Goal: Information Seeking & Learning: Learn about a topic

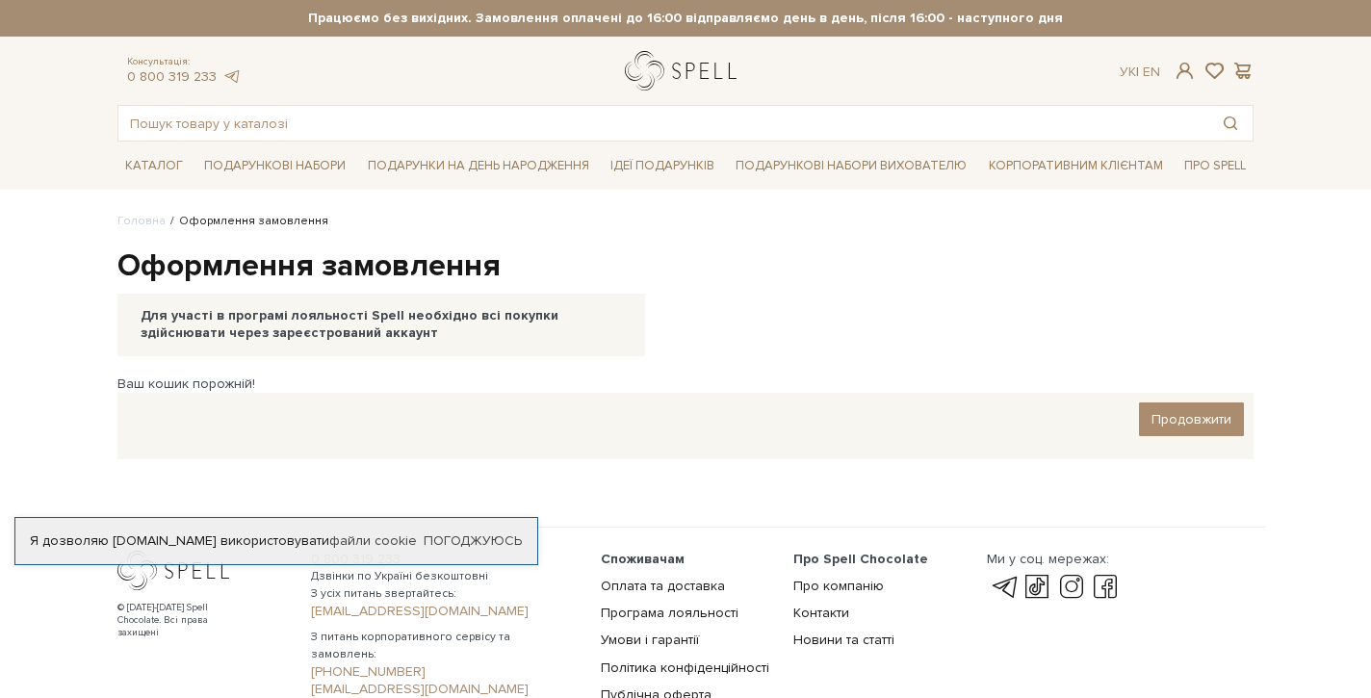
click at [677, 70] on link "logo" at bounding box center [685, 70] width 120 height 39
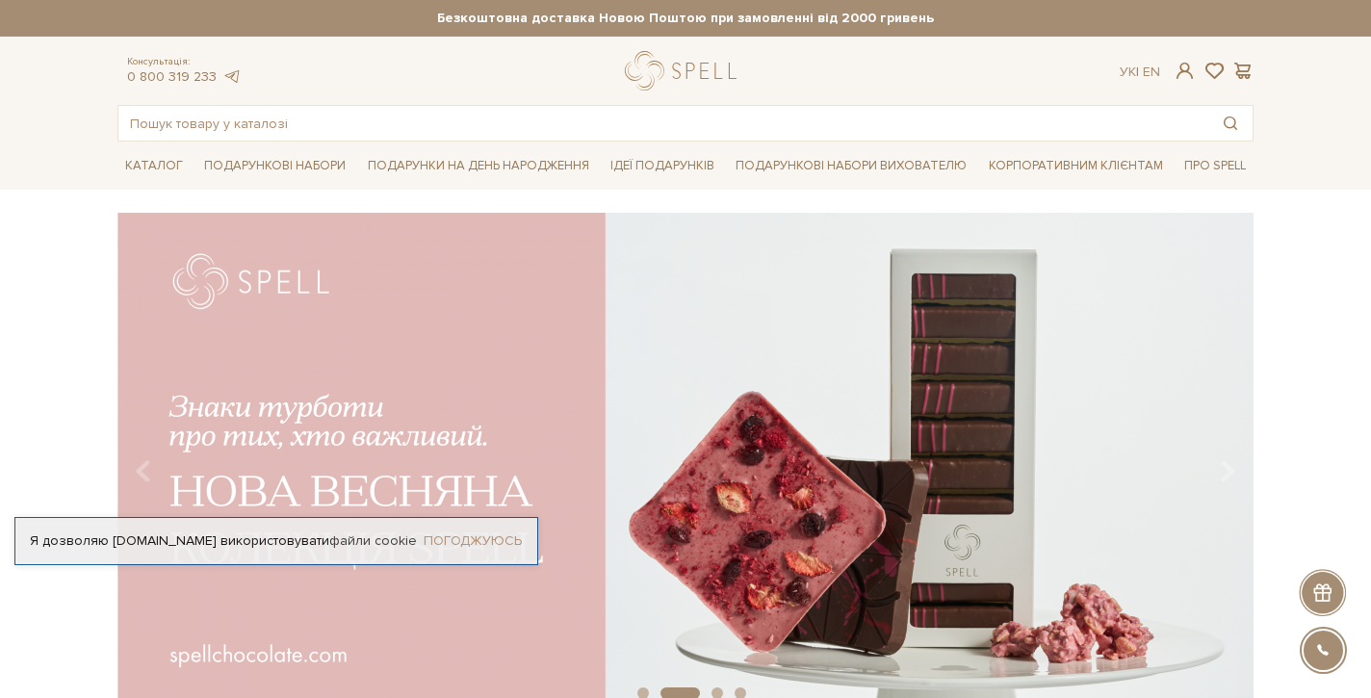
click at [481, 540] on link "Погоджуюсь" at bounding box center [473, 541] width 98 height 17
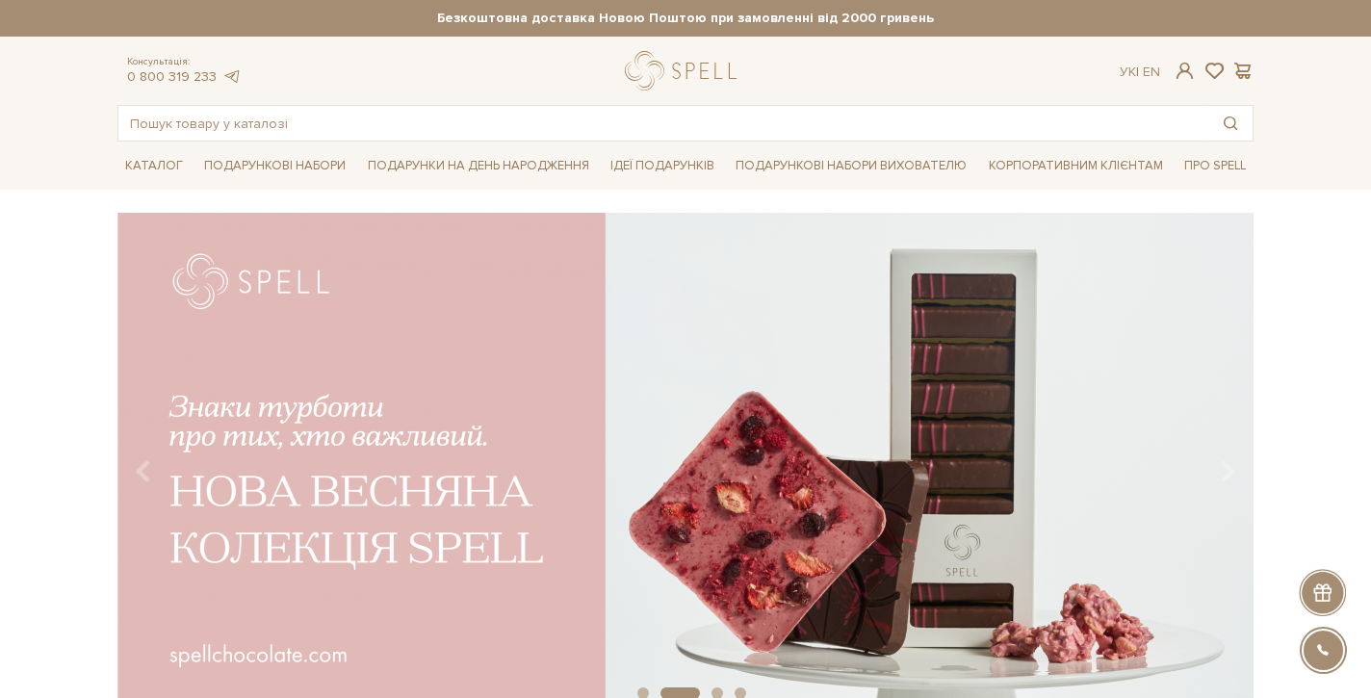
click at [1300, 348] on div "slide 3 of 4" at bounding box center [685, 458] width 1371 height 490
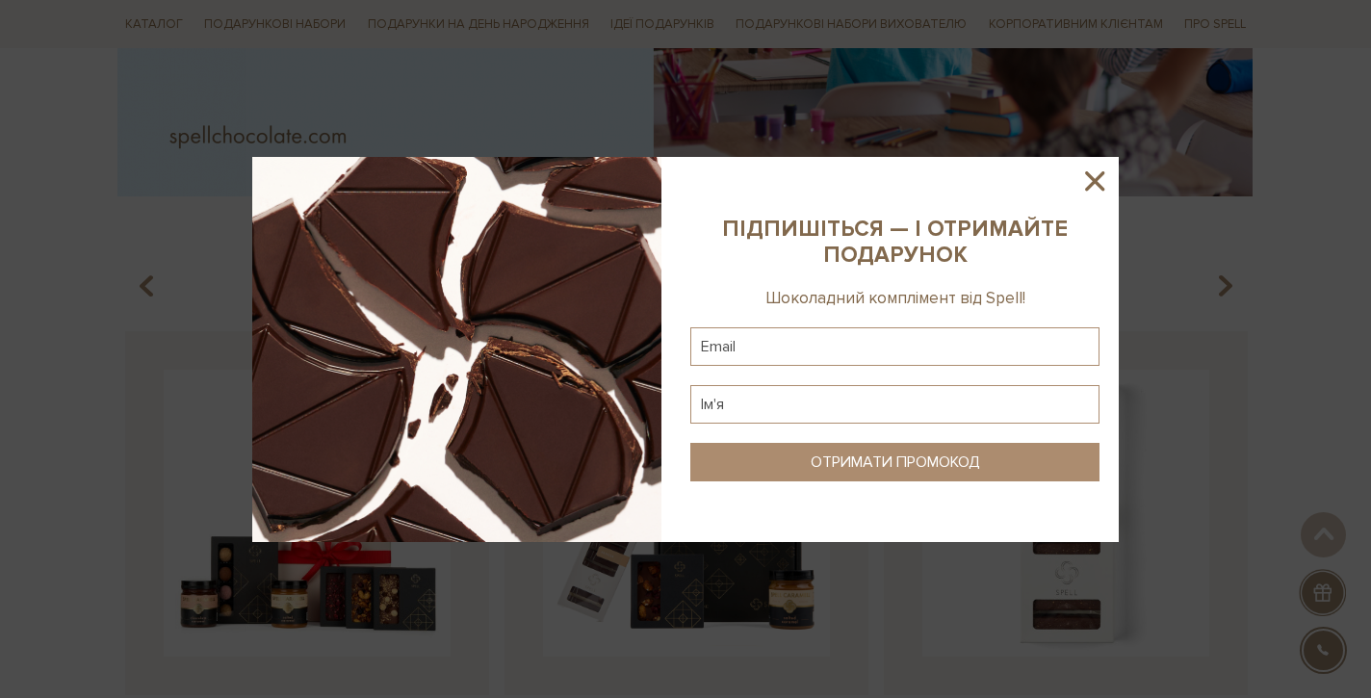
scroll to position [375, 0]
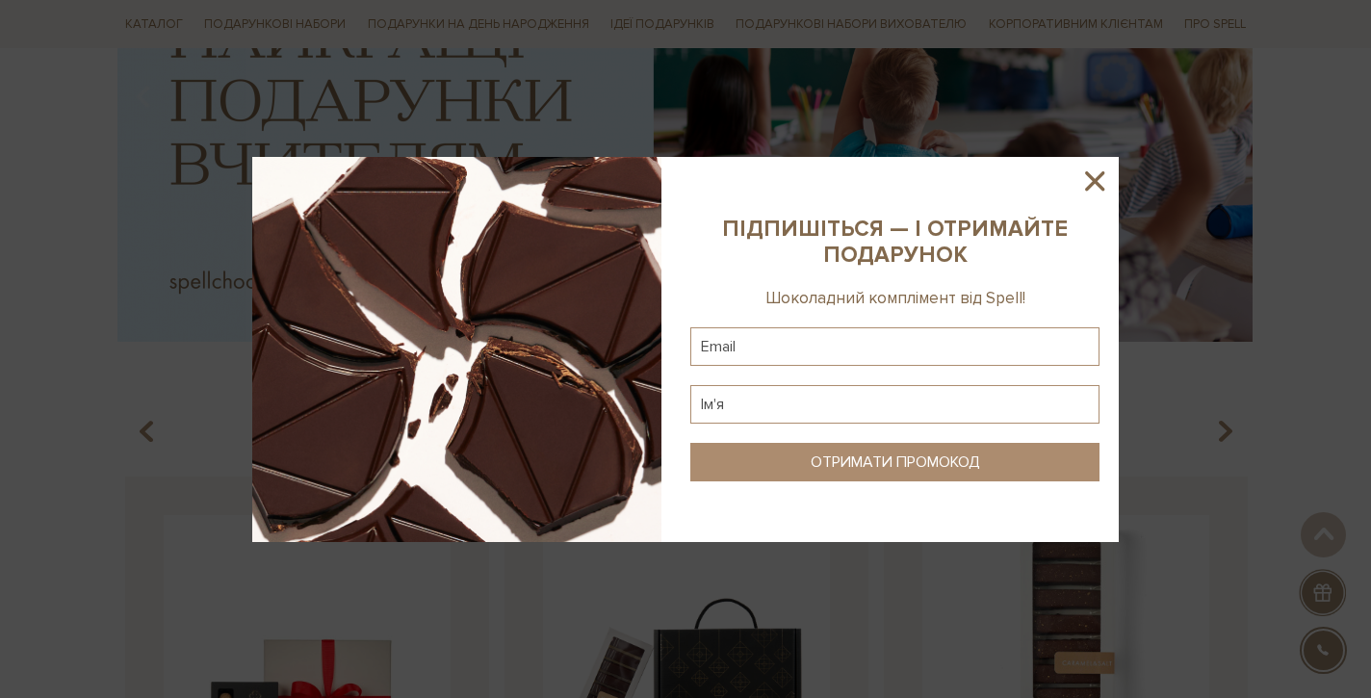
click at [1093, 171] on icon at bounding box center [1095, 181] width 33 height 33
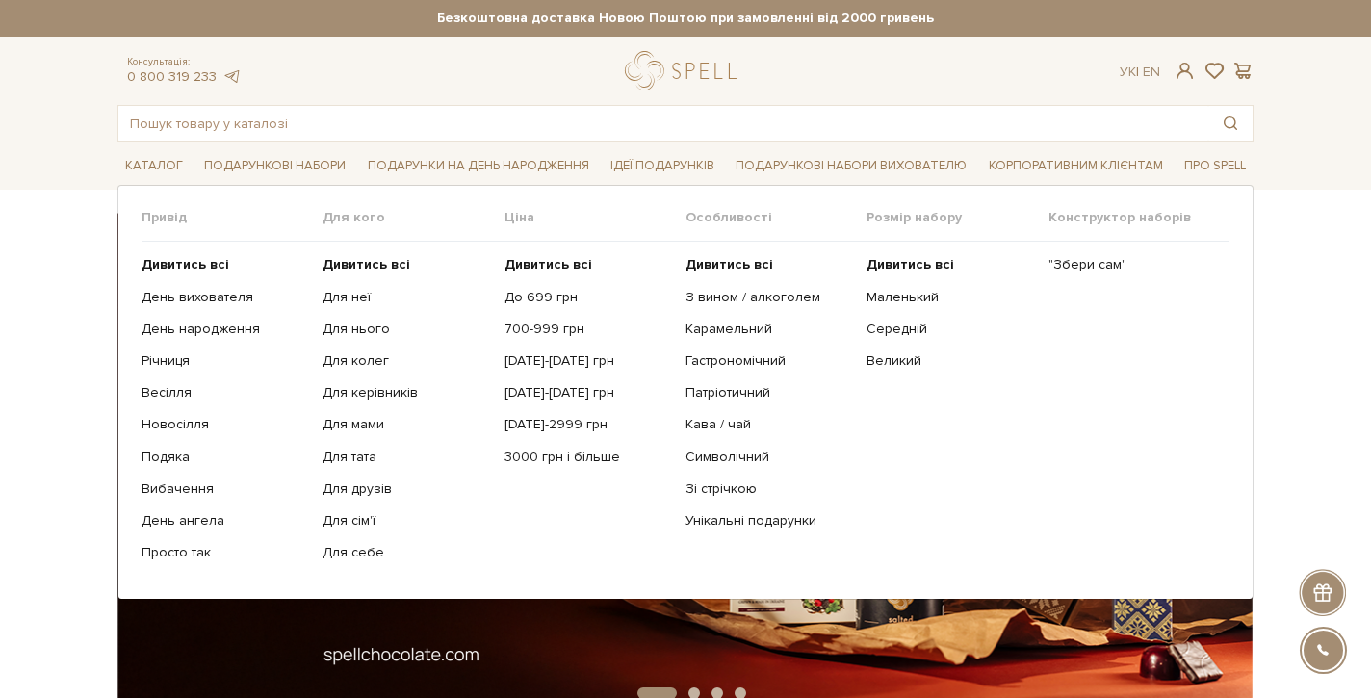
scroll to position [0, 0]
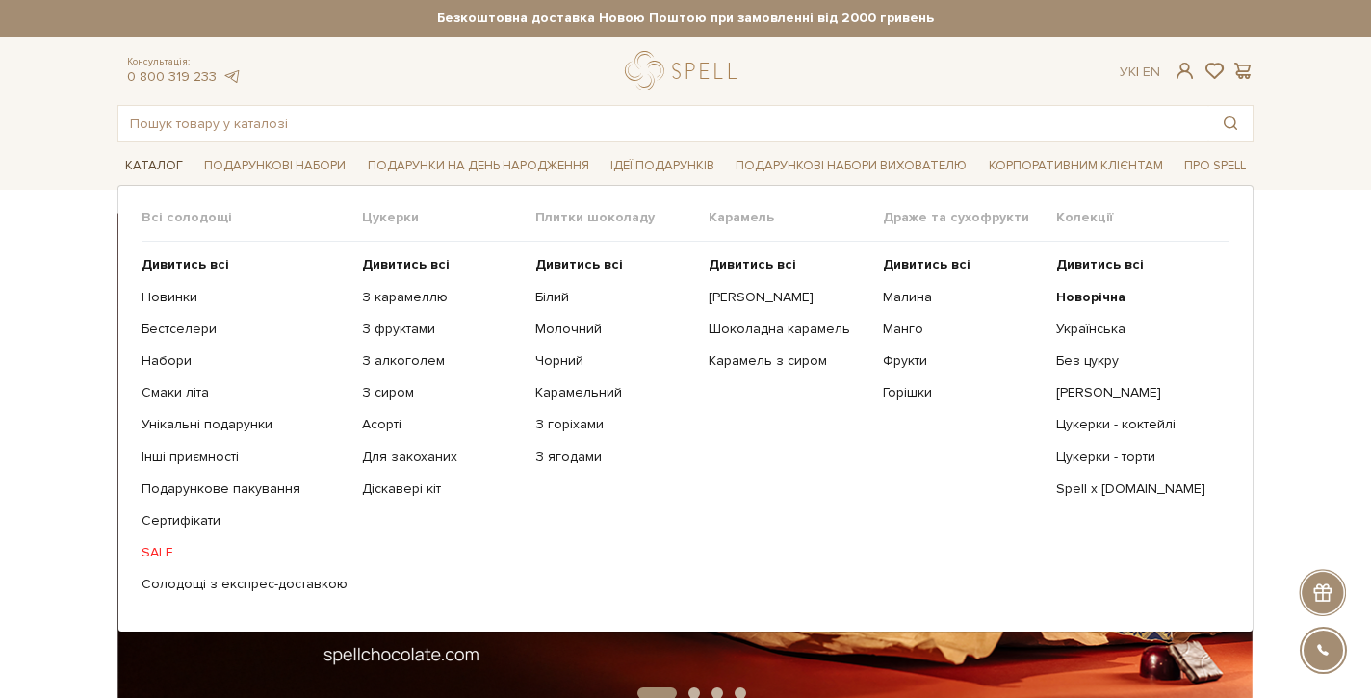
click at [164, 163] on link "Каталог" at bounding box center [153, 166] width 73 height 30
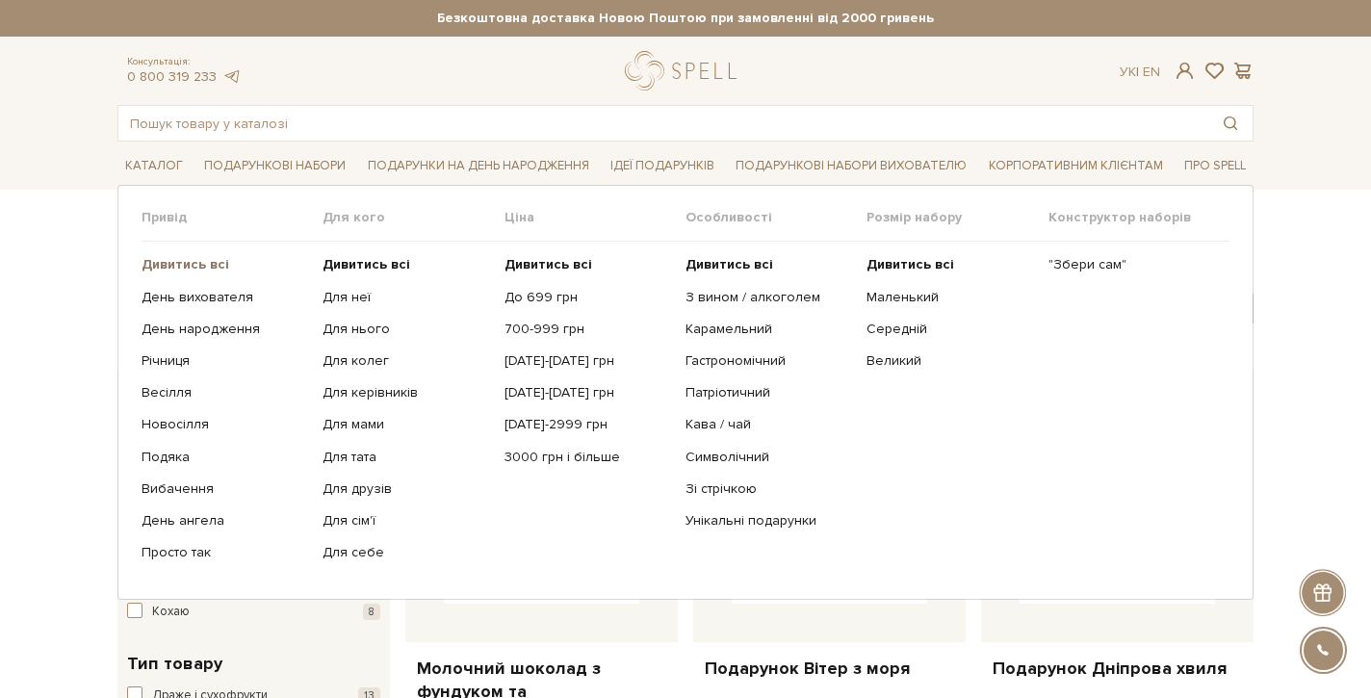
click at [201, 265] on b "Дивитись всі" at bounding box center [186, 264] width 88 height 16
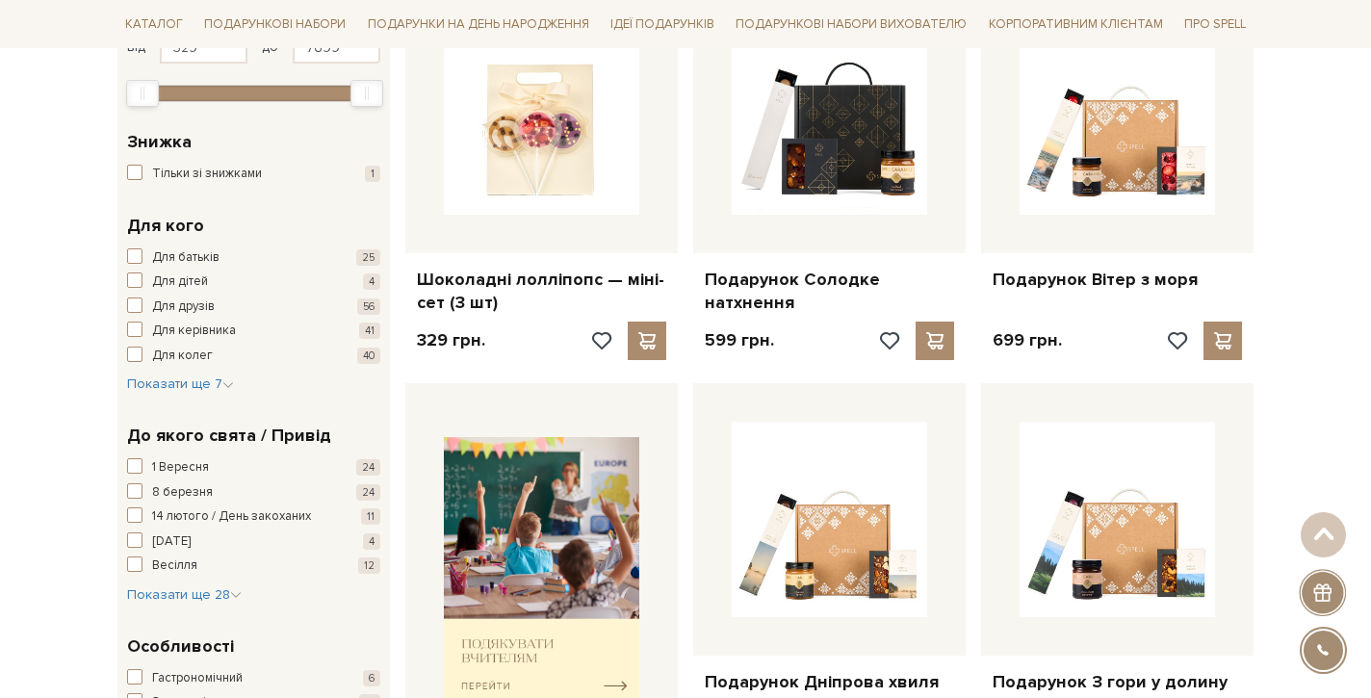
scroll to position [362, 0]
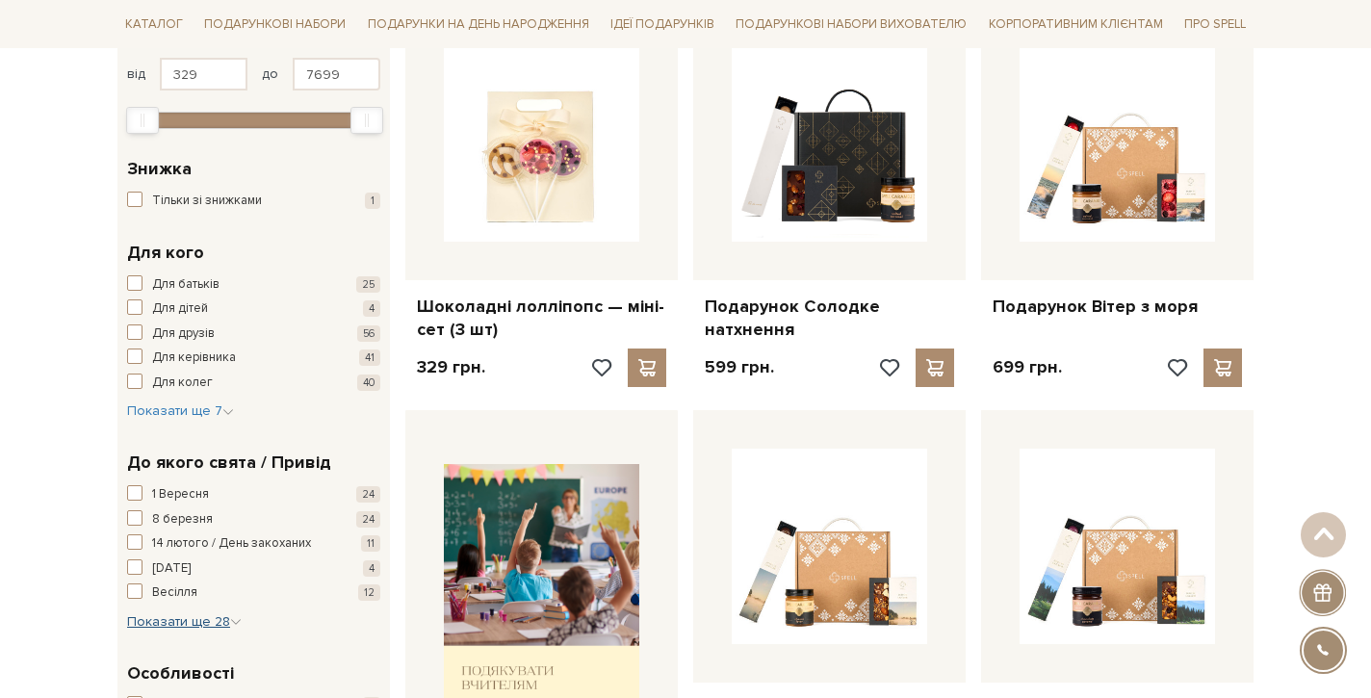
click at [202, 613] on span "Показати ще 28" at bounding box center [184, 621] width 115 height 16
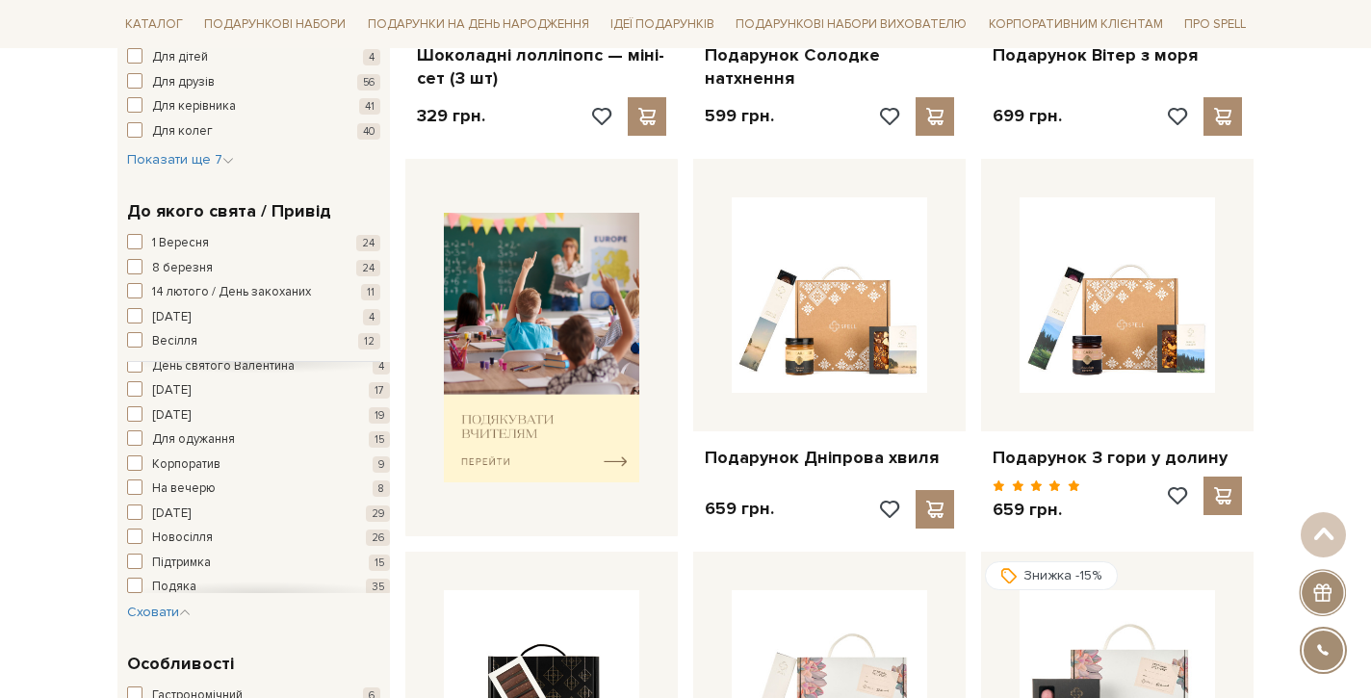
scroll to position [263, 0]
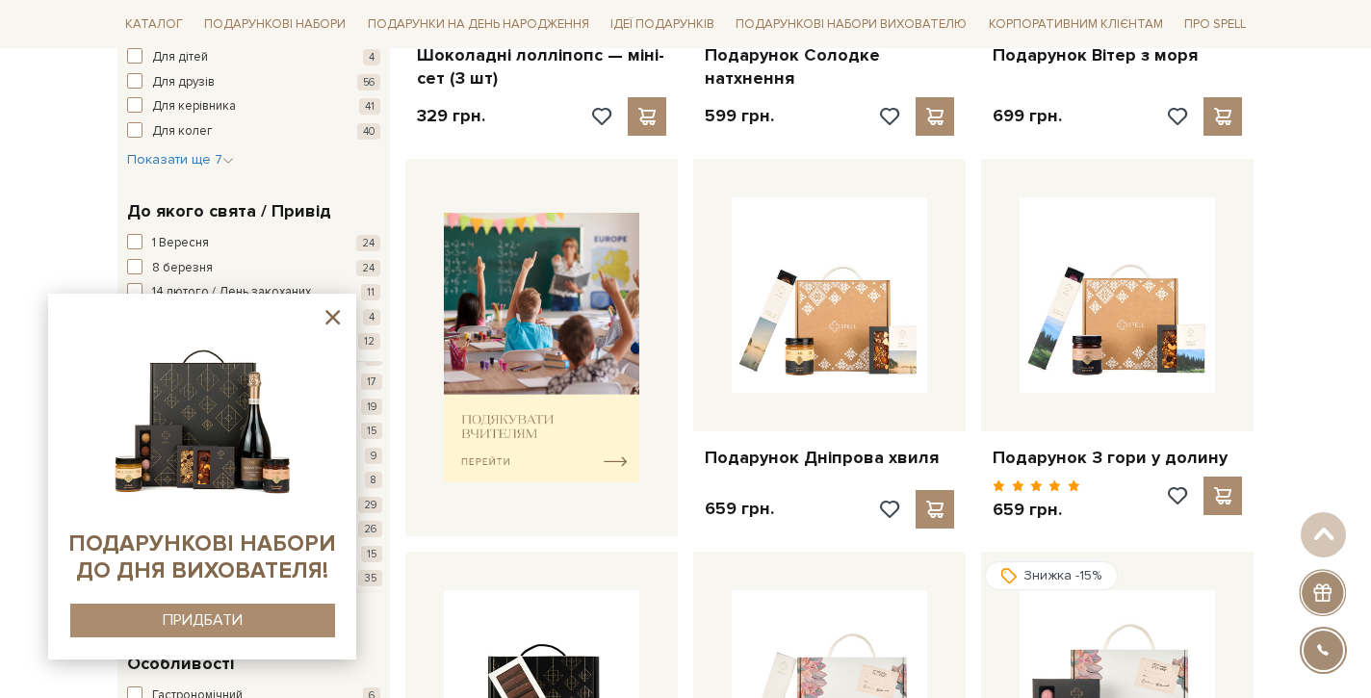
click at [334, 321] on icon at bounding box center [333, 317] width 24 height 24
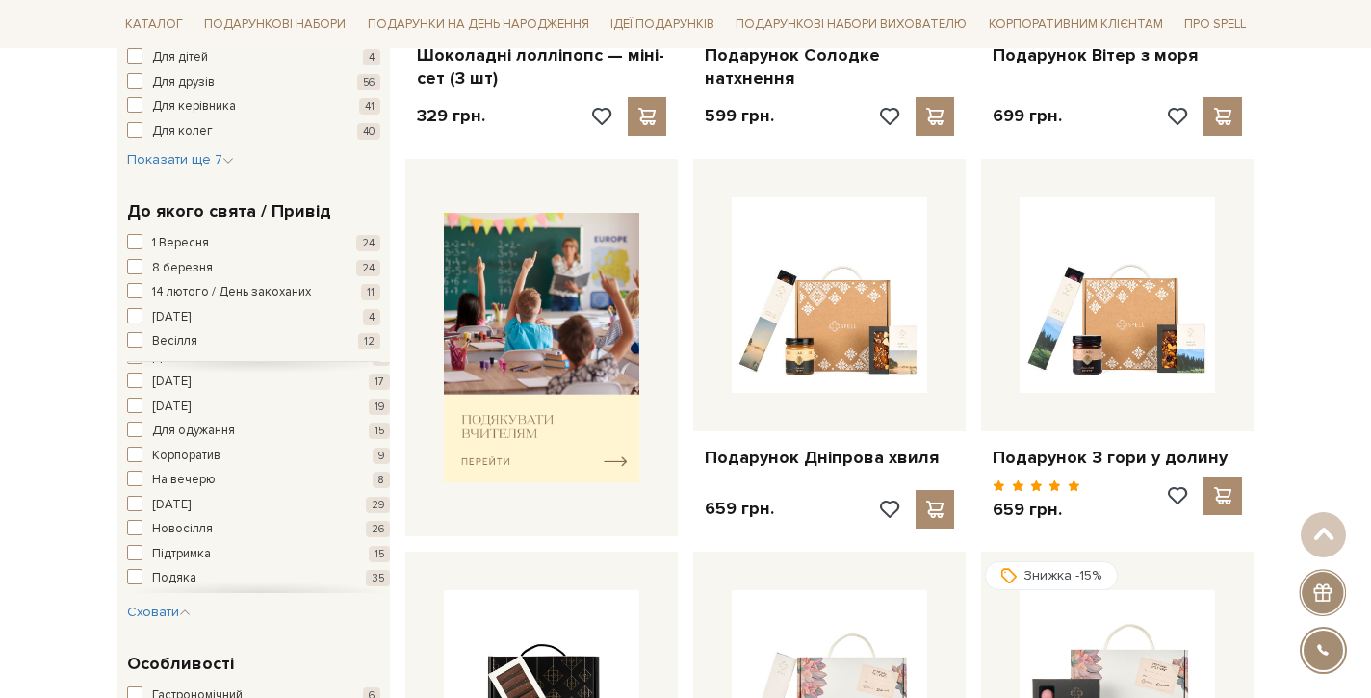
click at [200, 447] on span "Корпоратив" at bounding box center [186, 456] width 68 height 19
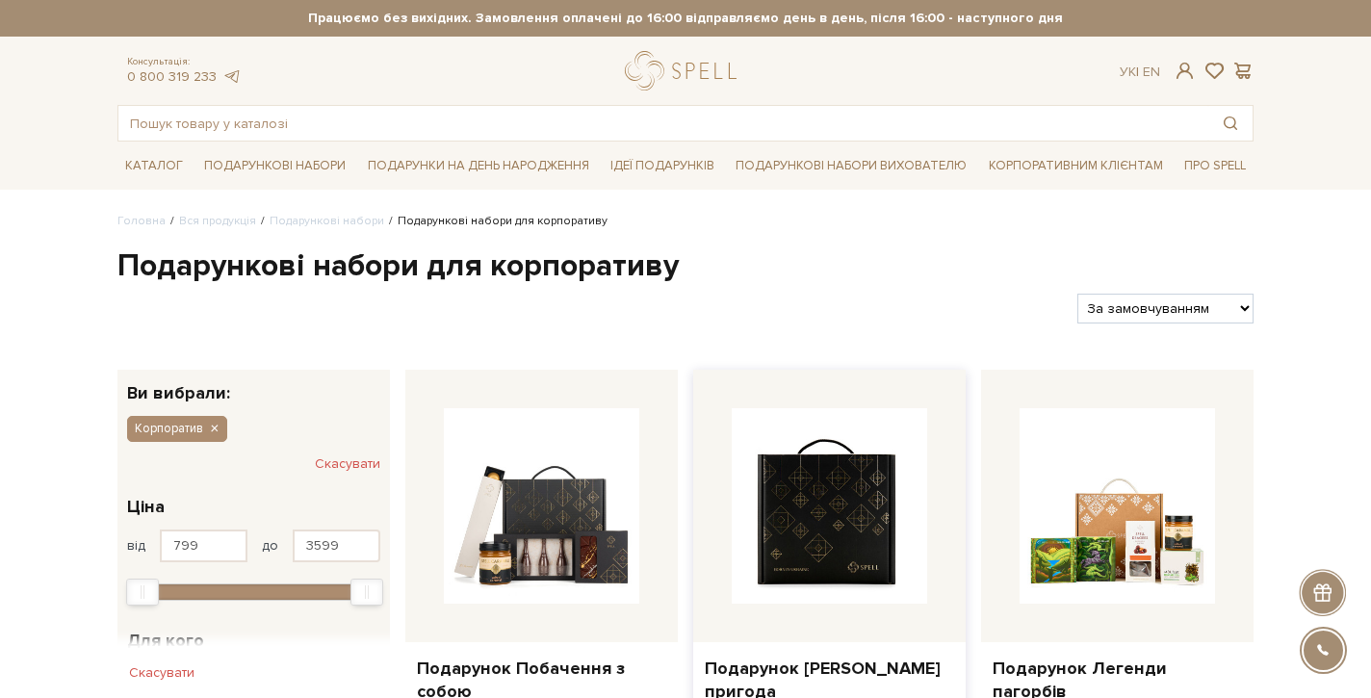
click at [840, 547] on img at bounding box center [829, 505] width 195 height 195
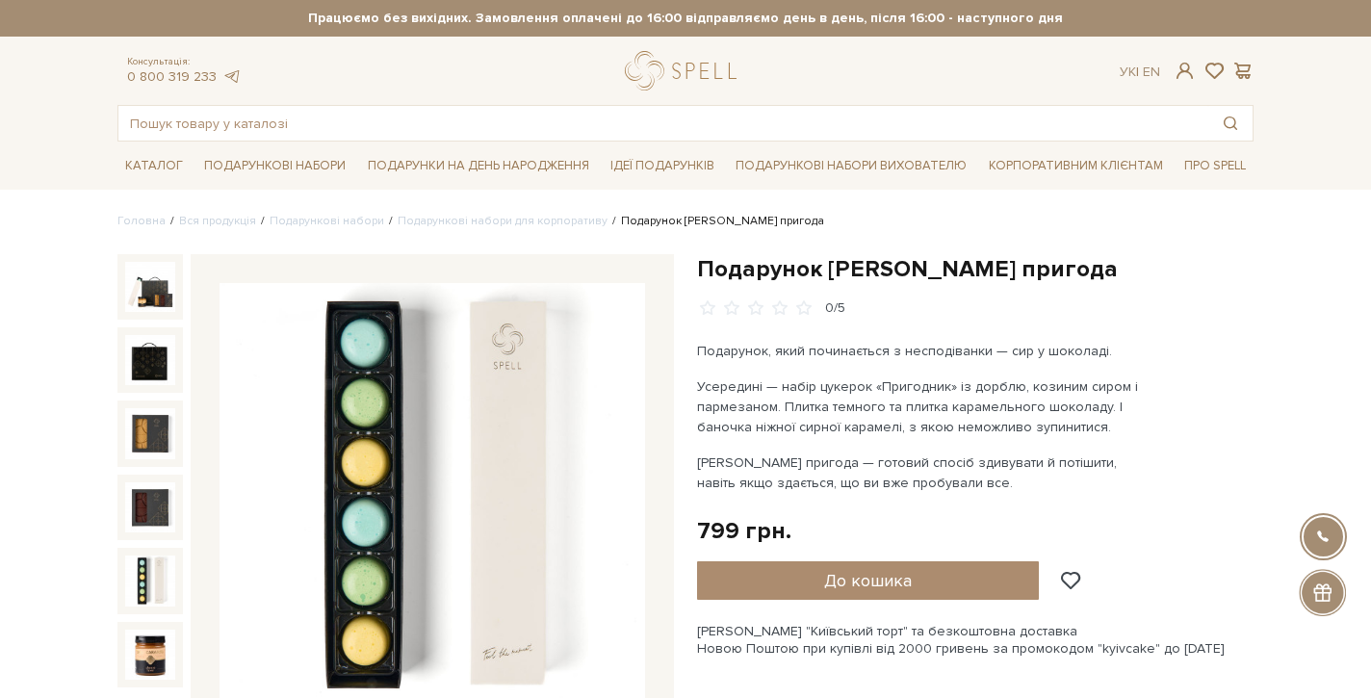
click at [165, 588] on img at bounding box center [150, 581] width 50 height 50
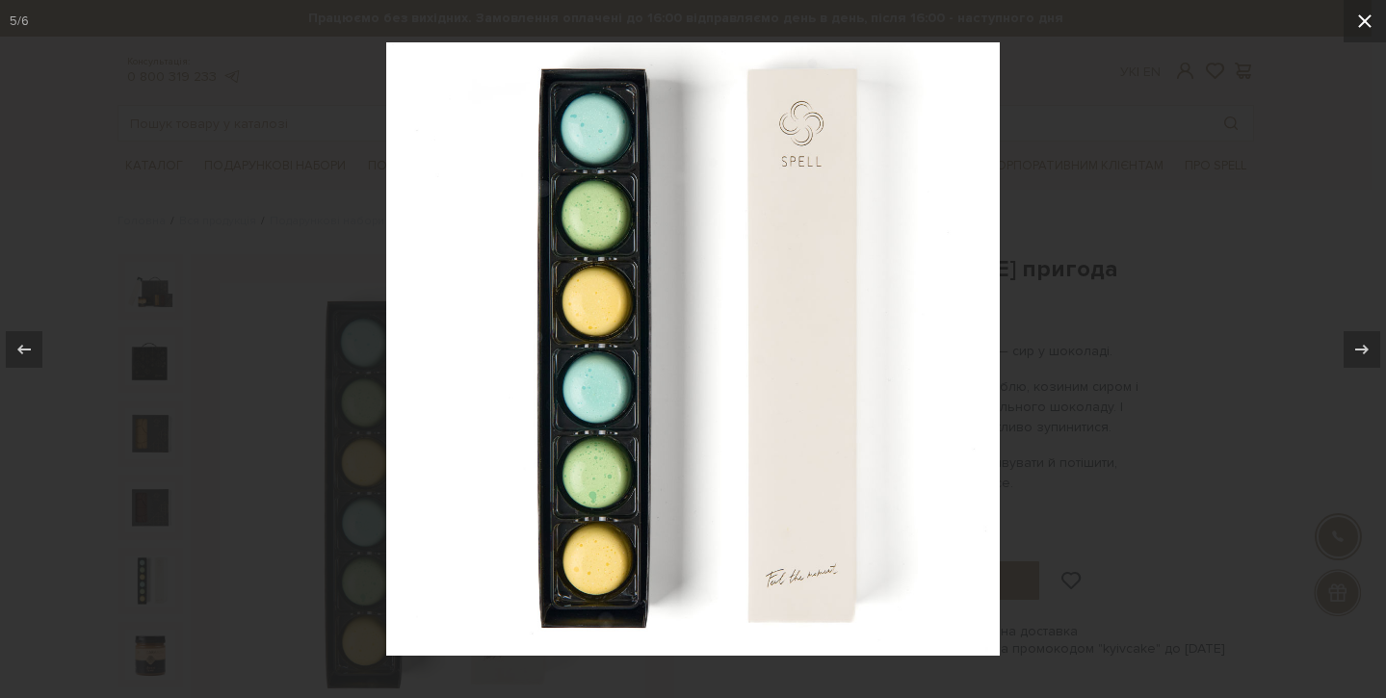
click at [1368, 14] on icon at bounding box center [1364, 21] width 23 height 23
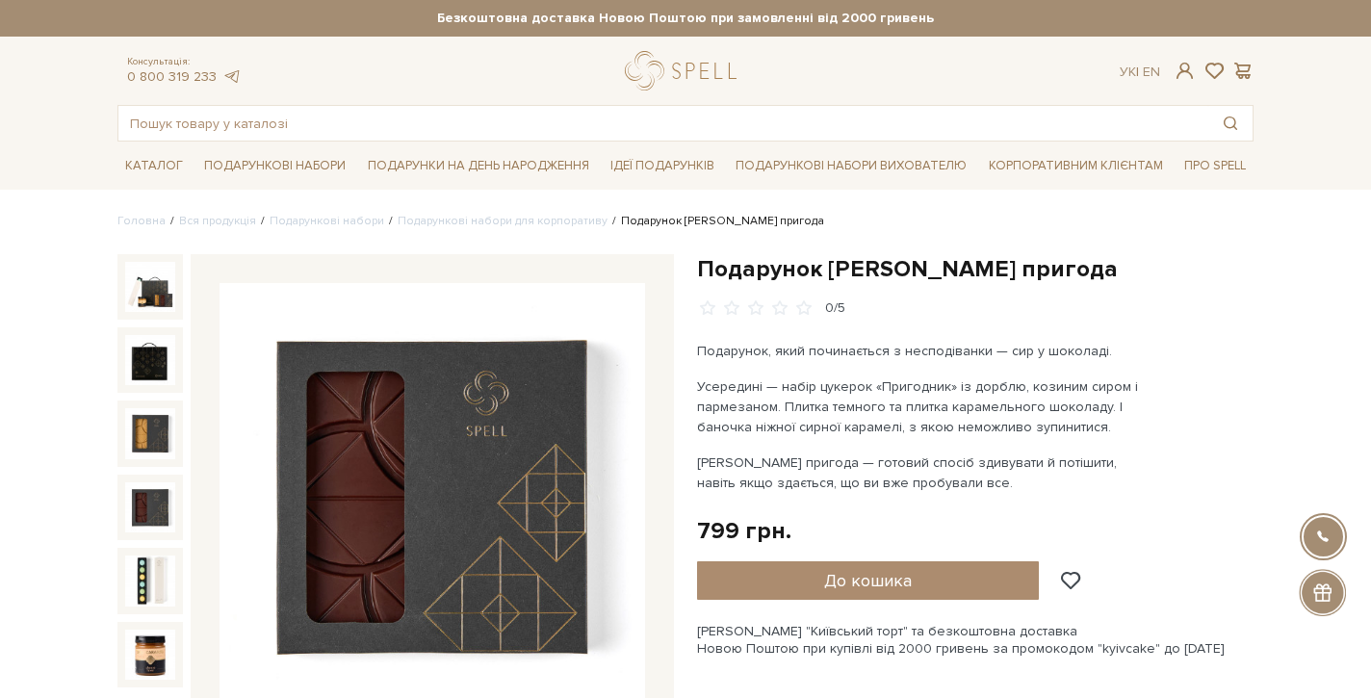
click at [146, 499] on img at bounding box center [150, 507] width 50 height 50
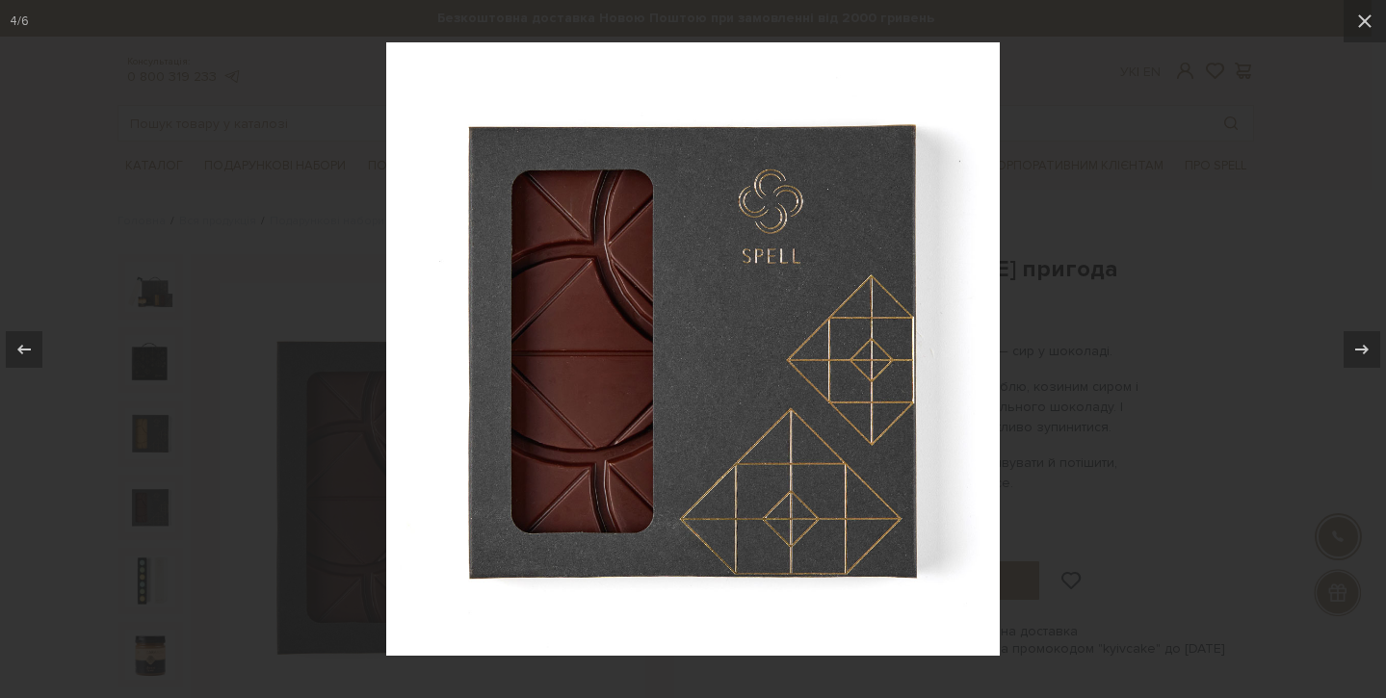
click at [179, 424] on div at bounding box center [693, 349] width 1386 height 698
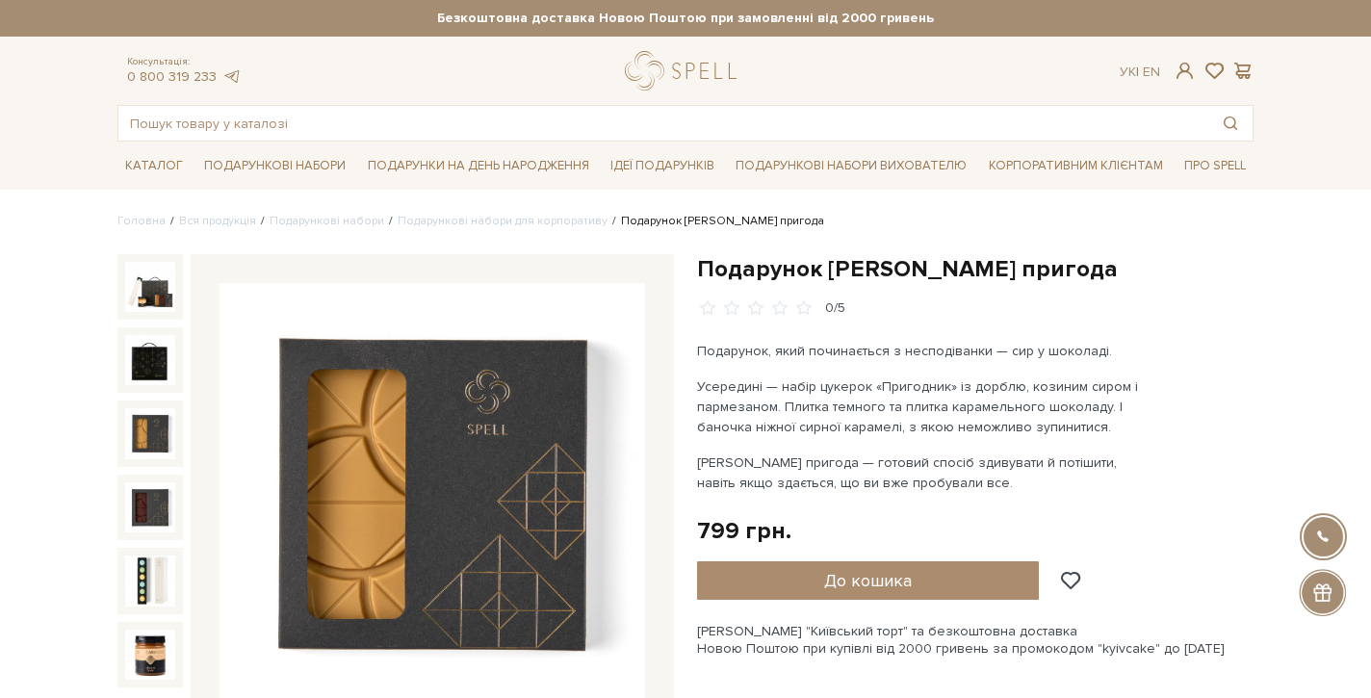
click at [155, 425] on img at bounding box center [150, 433] width 50 height 50
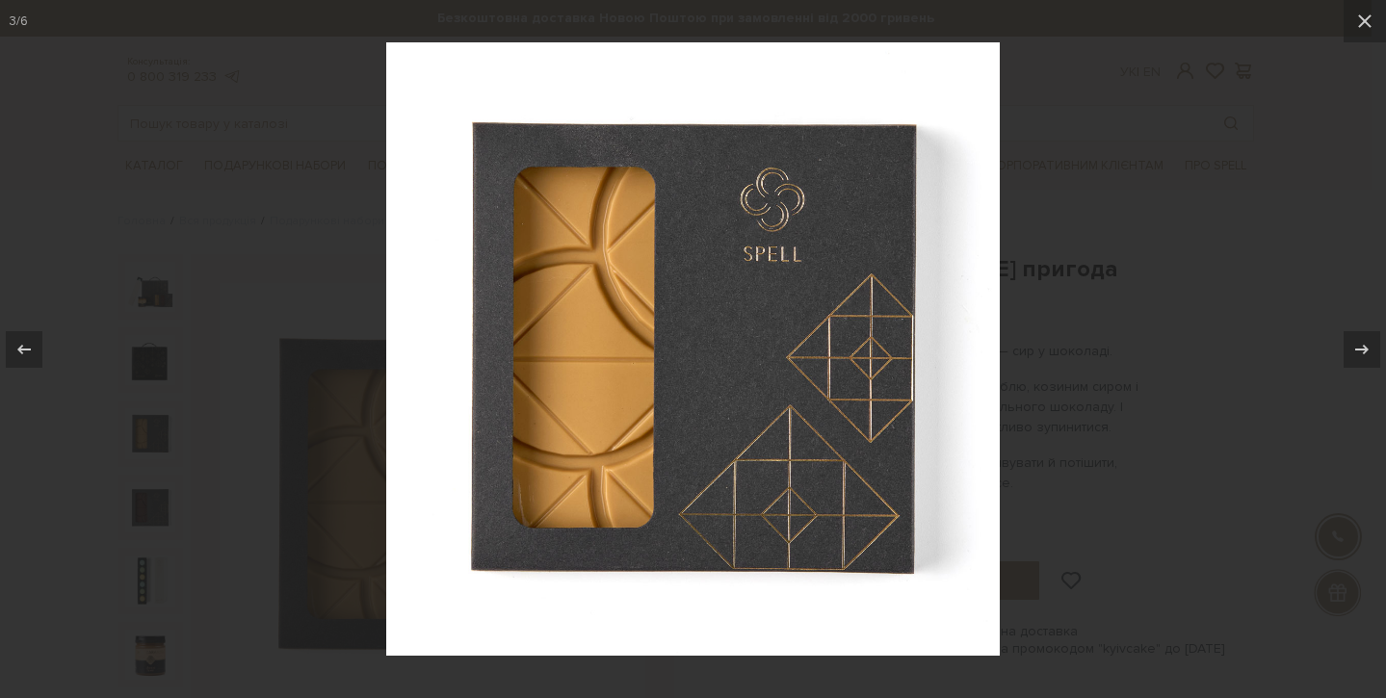
click at [195, 369] on div at bounding box center [693, 349] width 1386 height 698
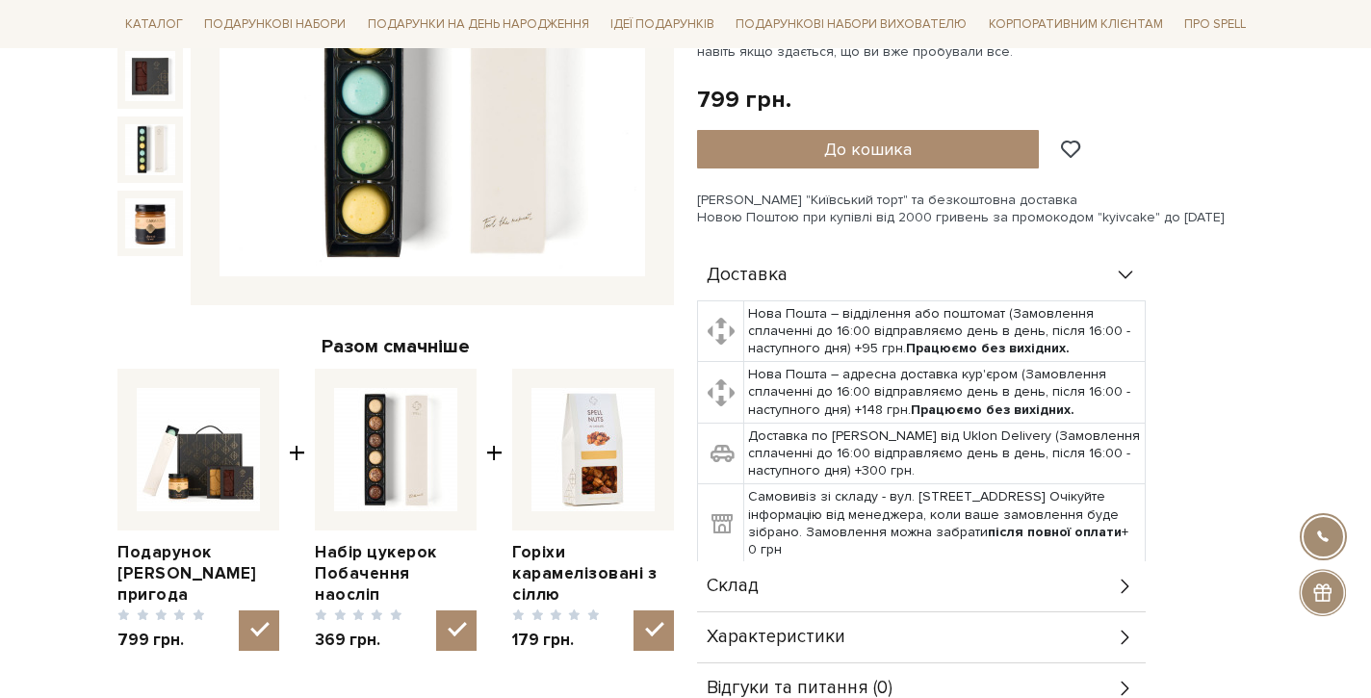
scroll to position [544, 0]
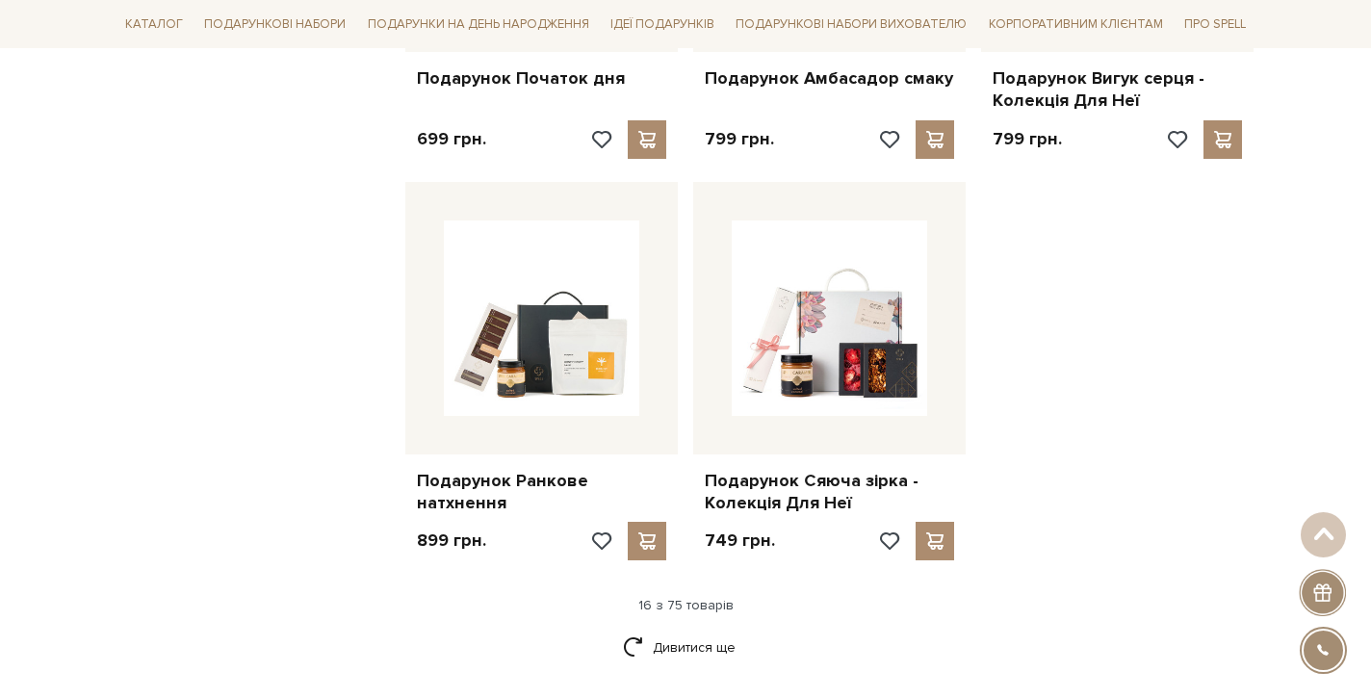
scroll to position [2218, 0]
click at [699, 630] on link "Дивитися ще" at bounding box center [685, 647] width 125 height 34
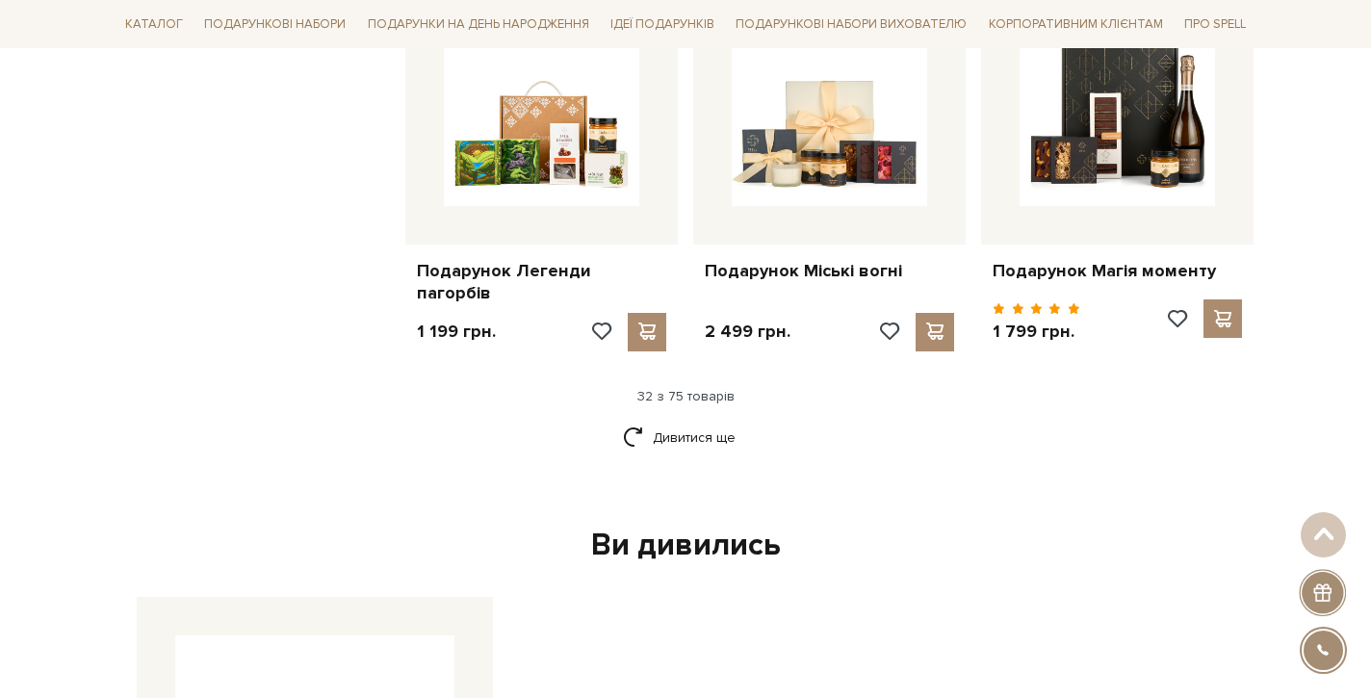
scroll to position [4432, 0]
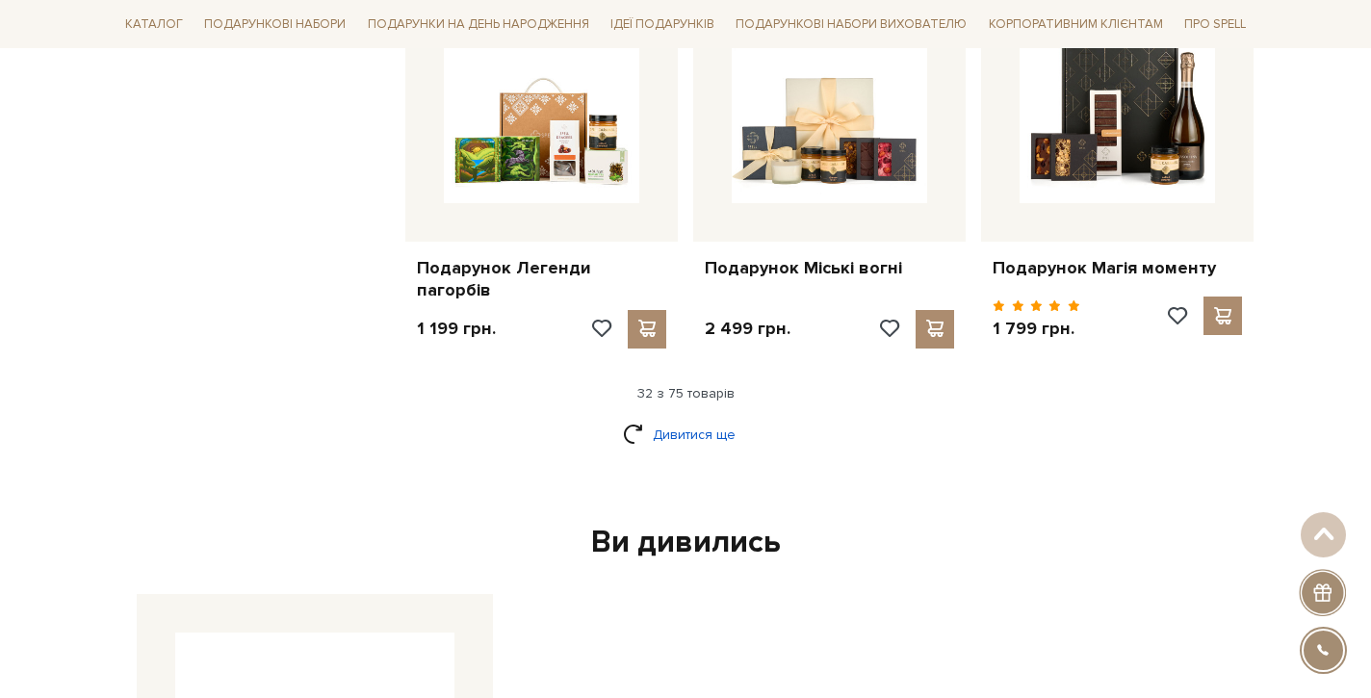
click at [714, 418] on link "Дивитися ще" at bounding box center [685, 435] width 125 height 34
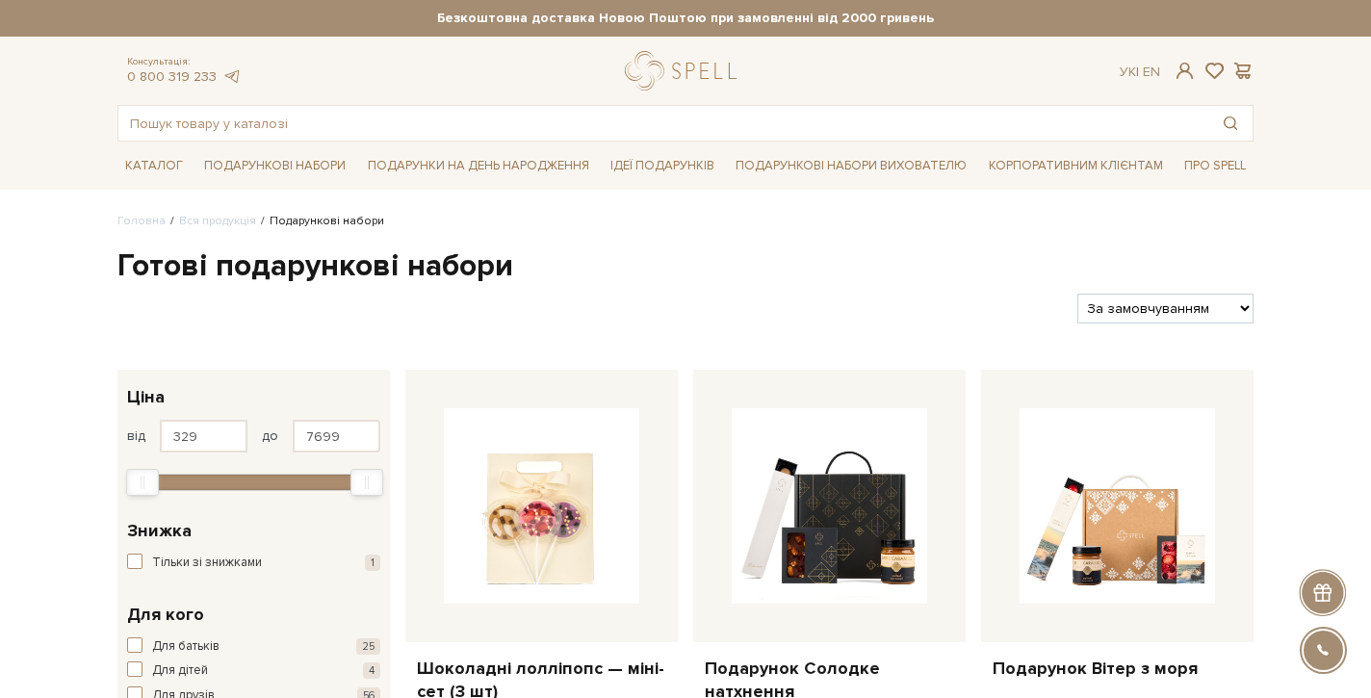
scroll to position [0, 0]
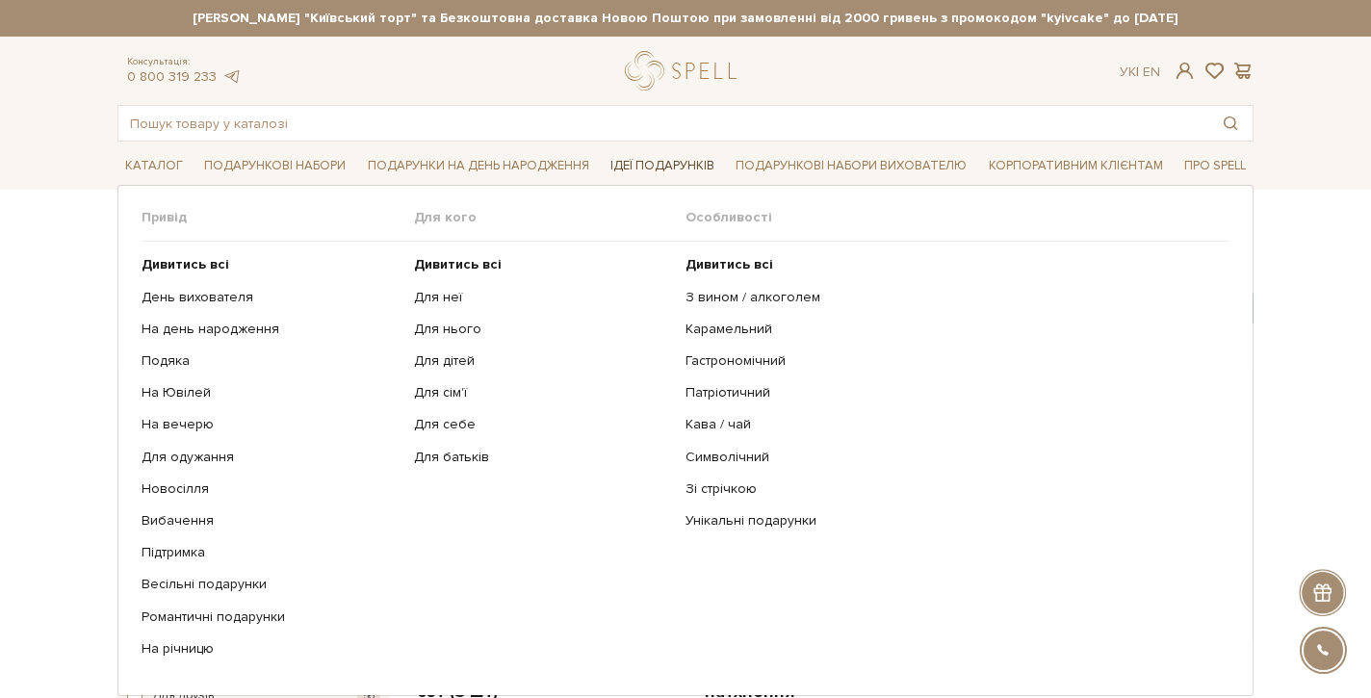
click at [663, 166] on link "Ідеї подарунків" at bounding box center [662, 166] width 119 height 30
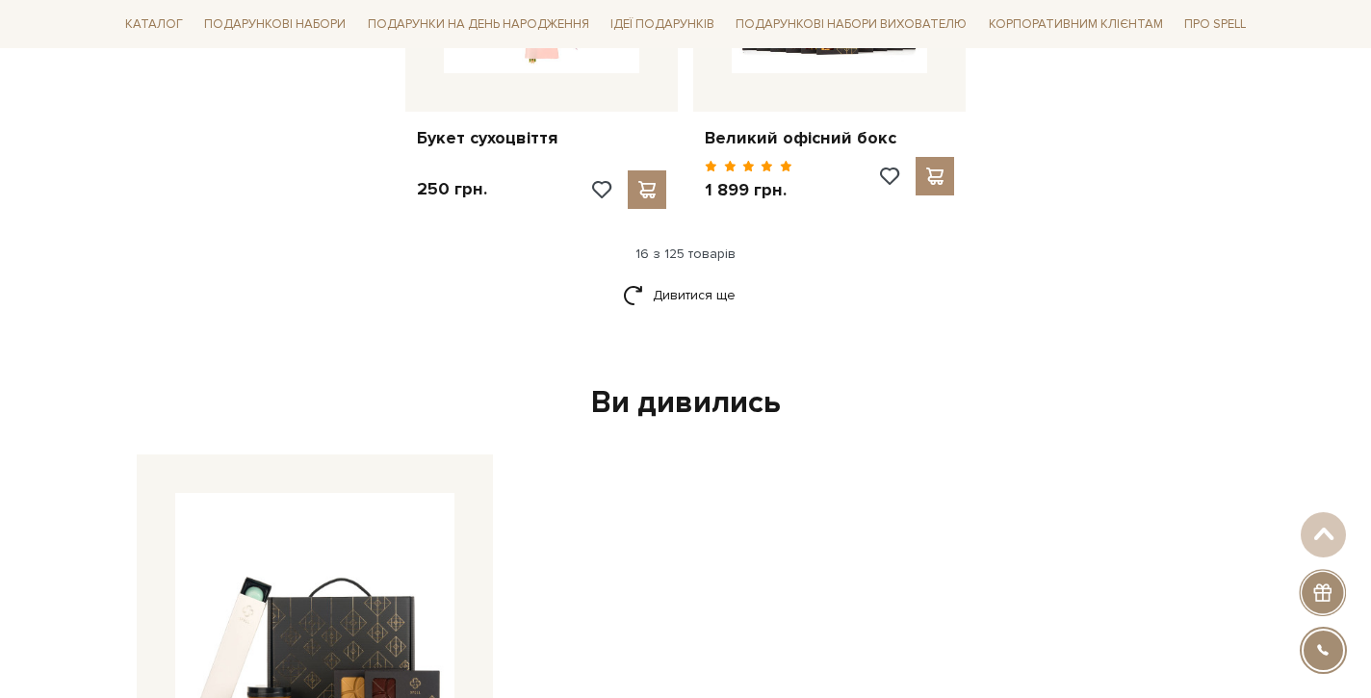
scroll to position [2661, 0]
